Goal: Check status: Check status

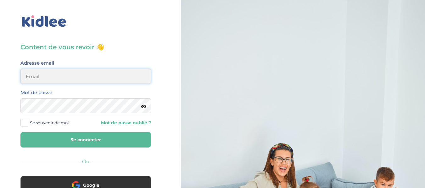
click at [68, 77] on input "email" at bounding box center [85, 76] width 130 height 15
type input "alexandrafournery@hotmail.com"
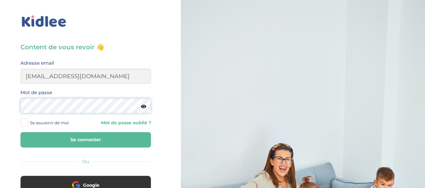
click at [20, 132] on button "Se connecter" at bounding box center [85, 139] width 130 height 15
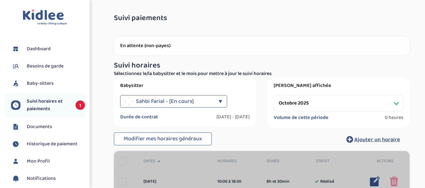
select select "octobre 2025"
